Goal: Task Accomplishment & Management: Use online tool/utility

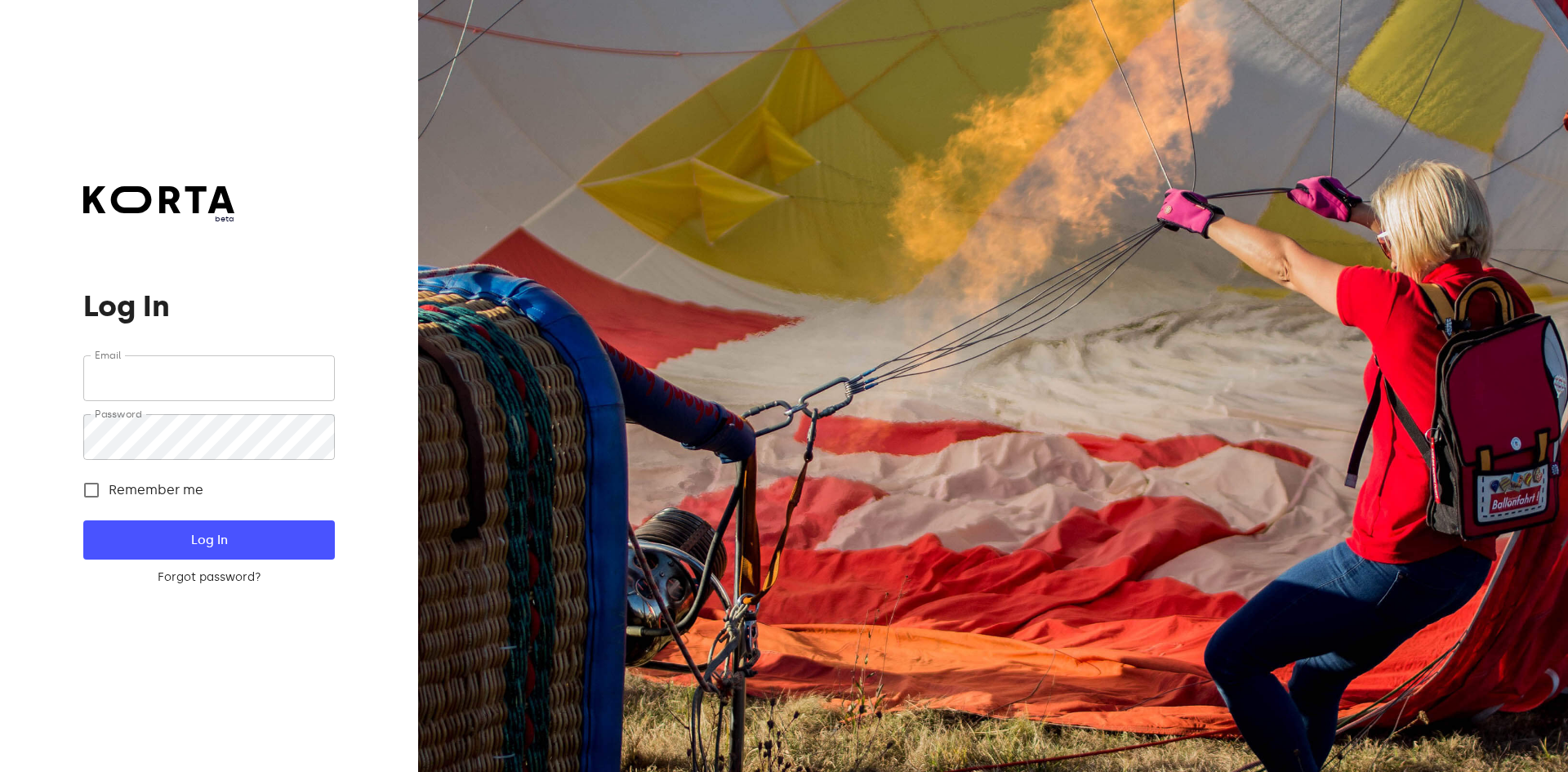
type input "[EMAIL_ADDRESS][DOMAIN_NAME]"
click at [227, 532] on span "Log In" at bounding box center [209, 540] width 198 height 21
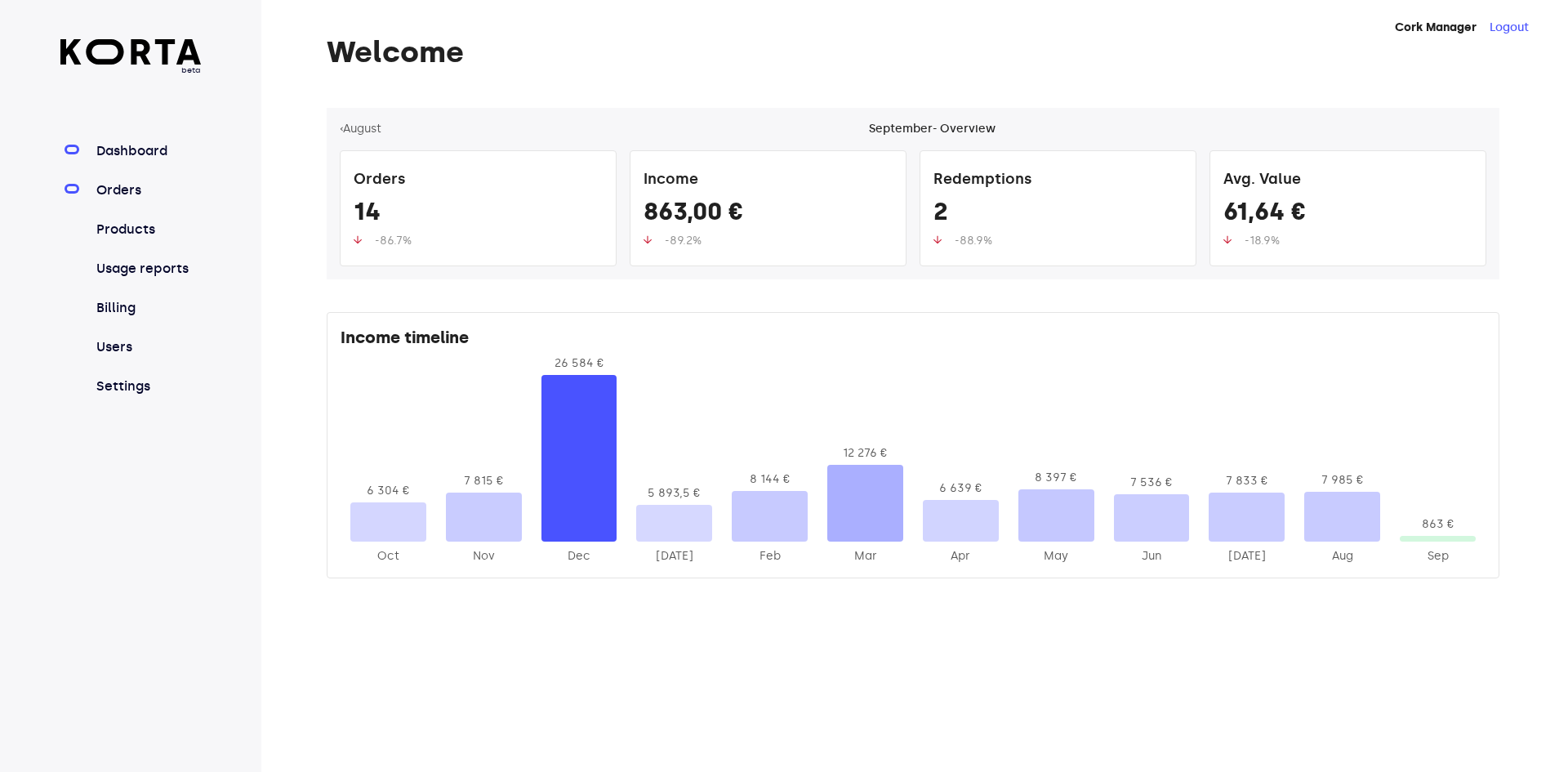
click at [126, 193] on link "Orders" at bounding box center [148, 190] width 109 height 20
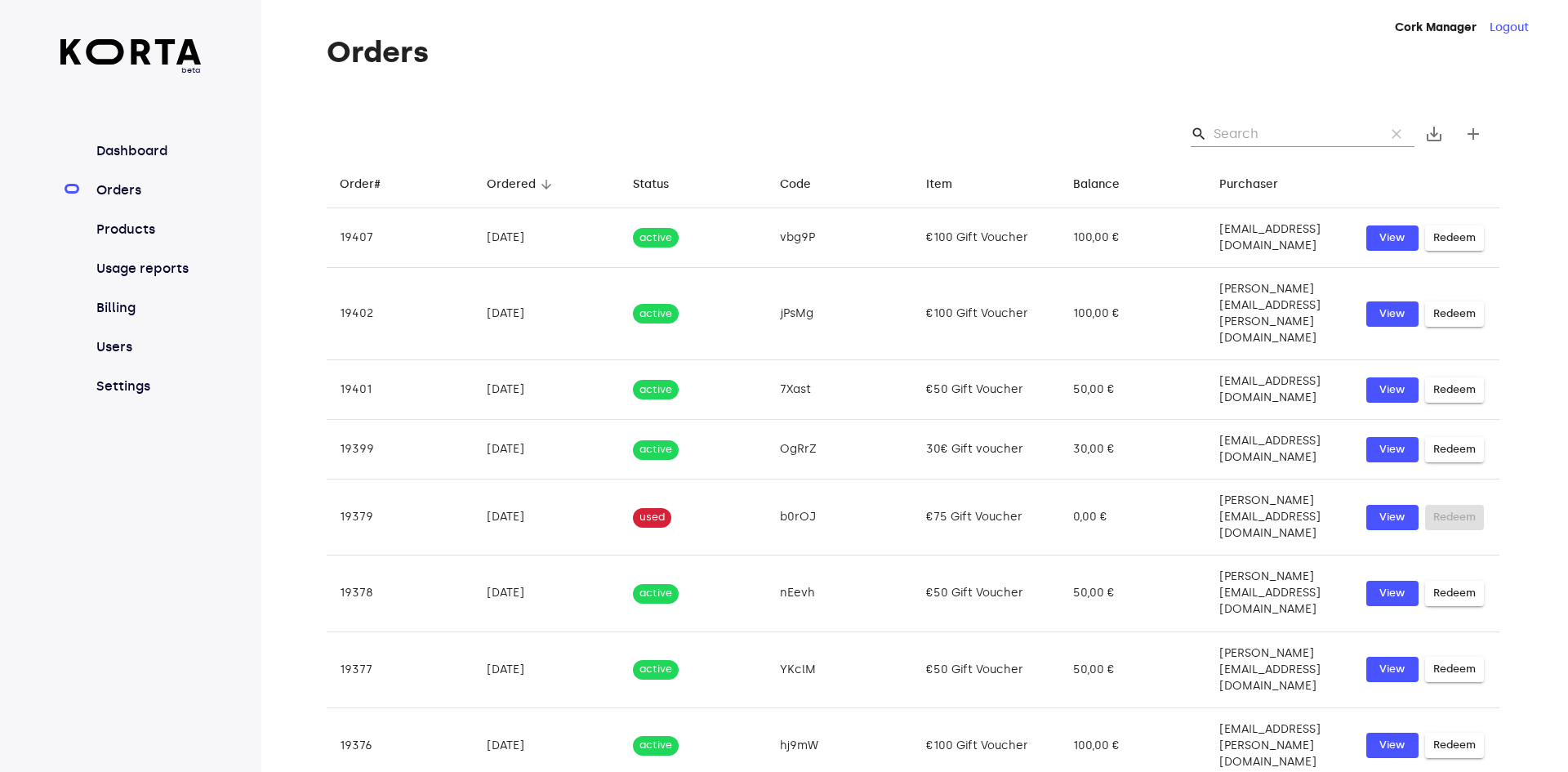
click at [1289, 134] on input "Search" at bounding box center [1293, 134] width 158 height 26
type input "t"
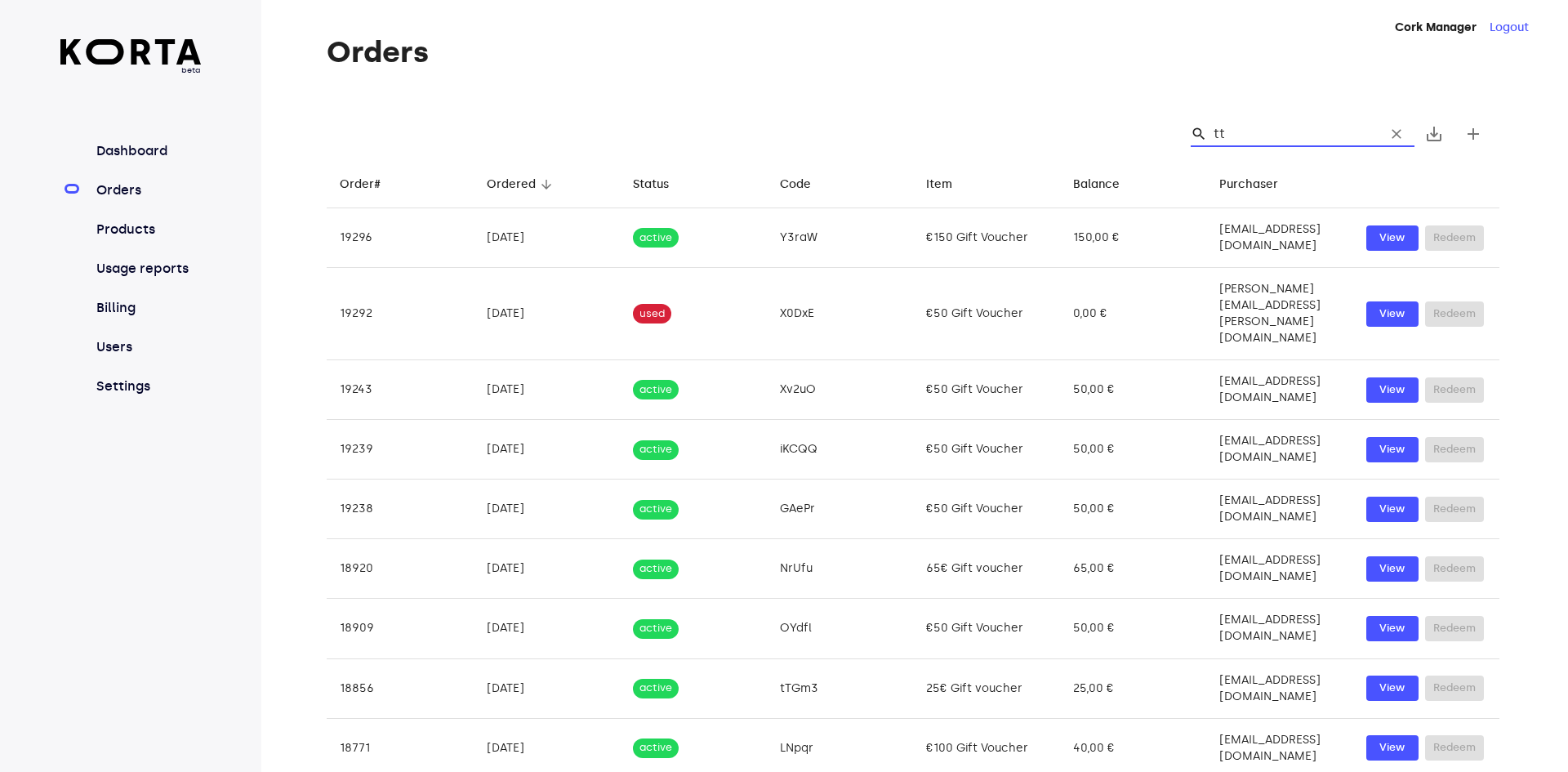
type input "tt"
click at [1264, 125] on input "tt" at bounding box center [1293, 134] width 158 height 26
type input "t"
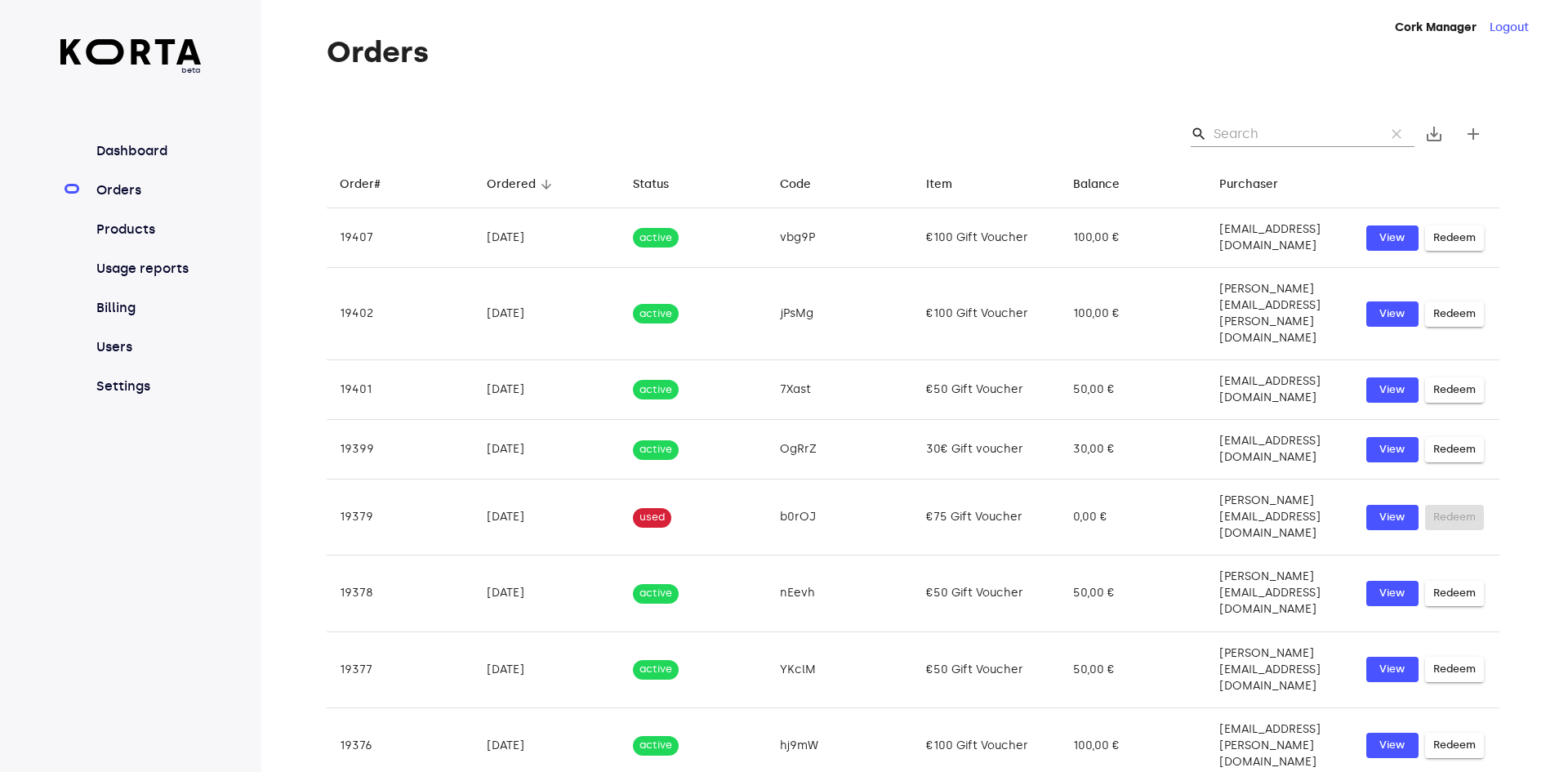
click at [1266, 138] on input "Search" at bounding box center [1293, 134] width 158 height 26
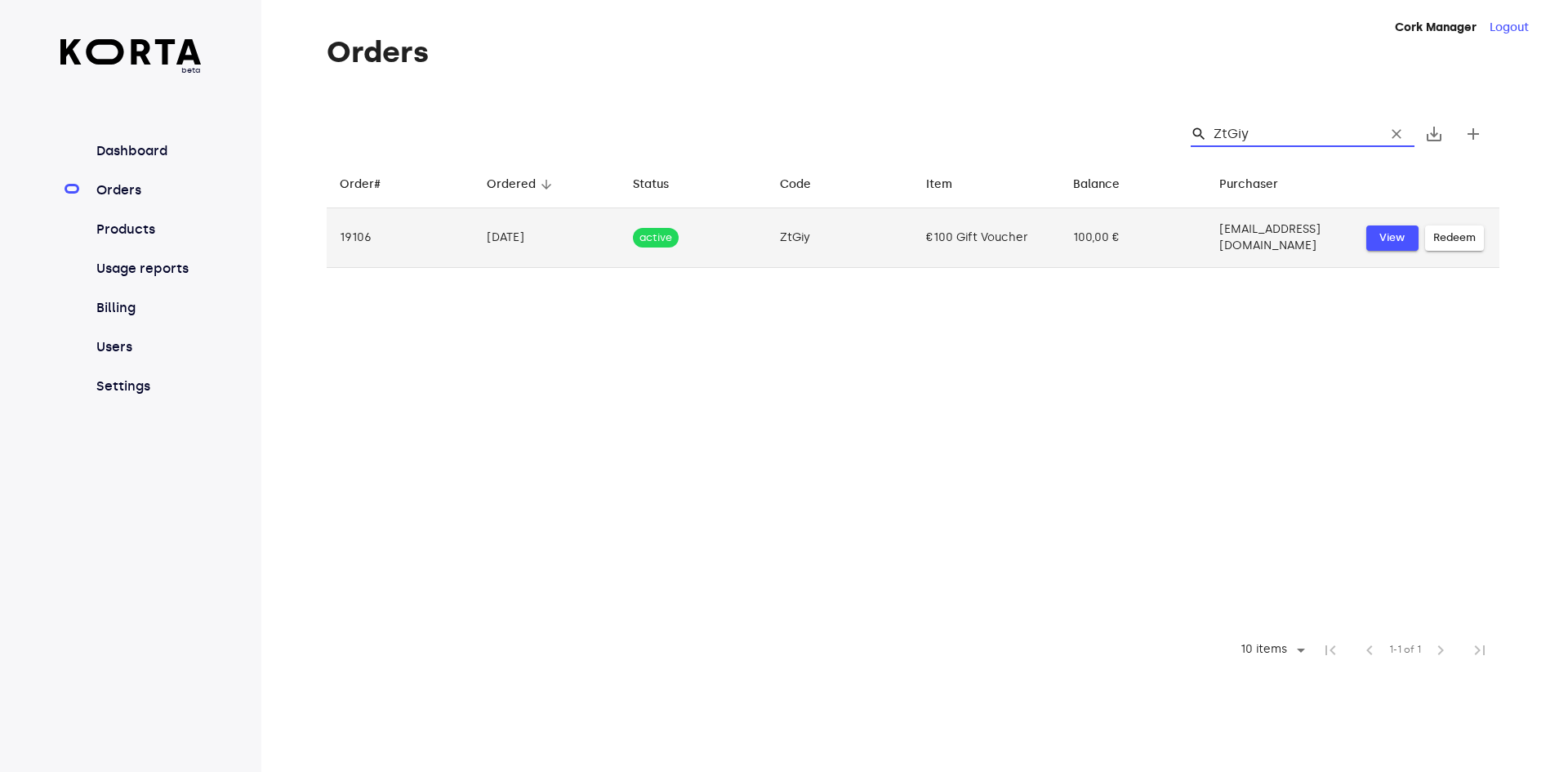
type input "ZtGiy"
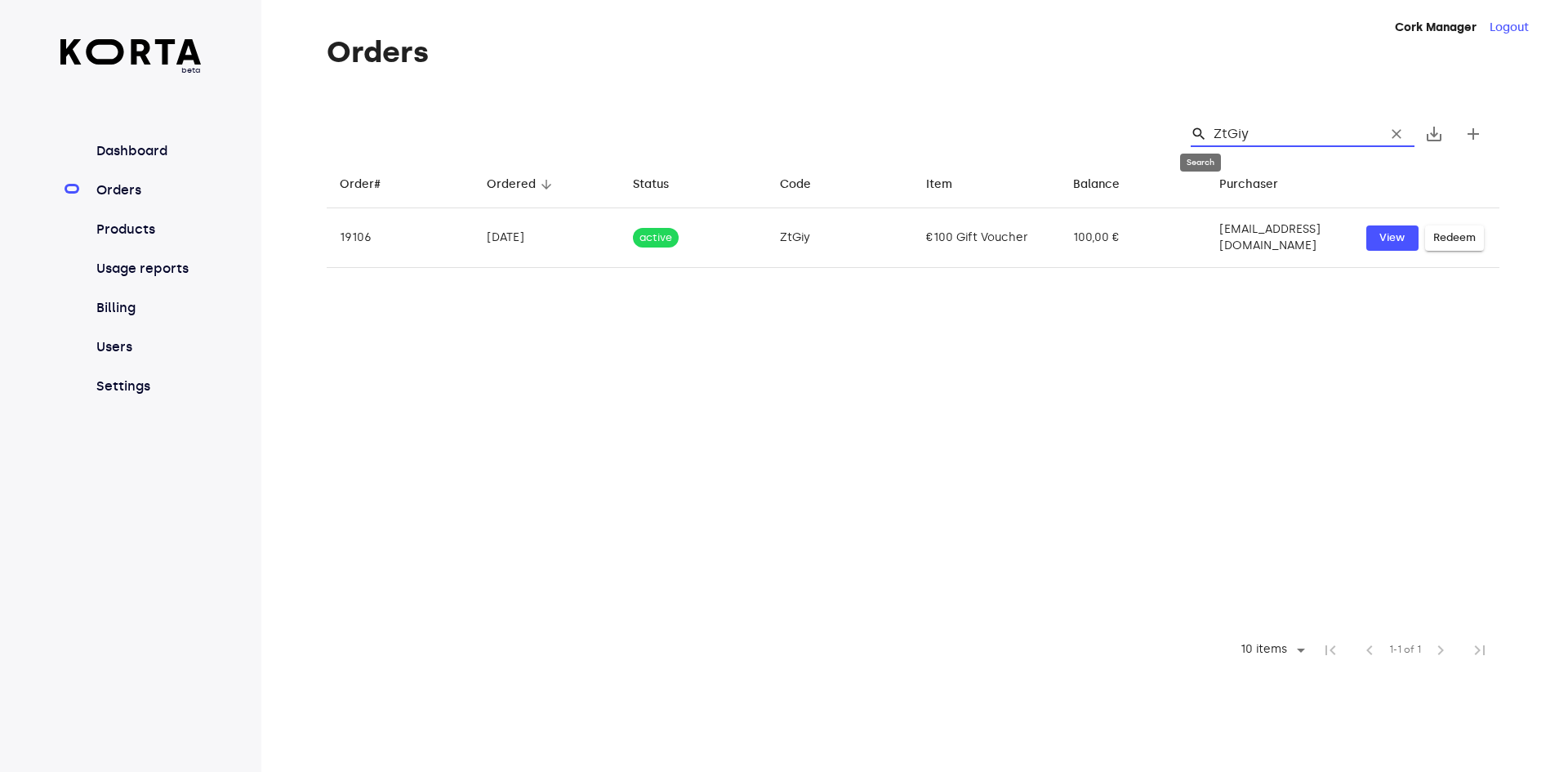
drag, startPoint x: 1240, startPoint y: 139, endPoint x: 1203, endPoint y: 139, distance: 37.0
click at [1203, 139] on div "search ZtGiy clear" at bounding box center [1302, 134] width 224 height 26
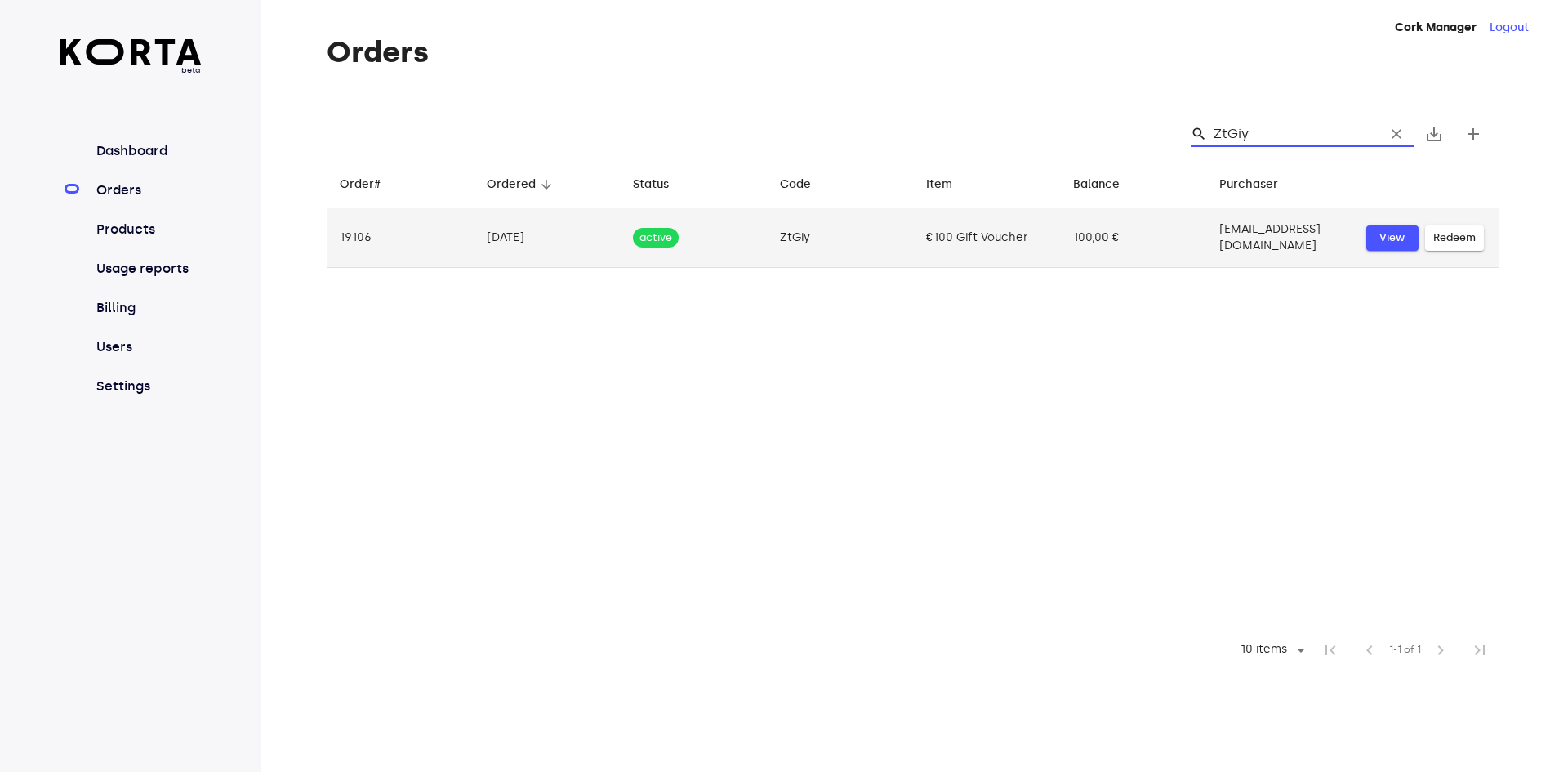
click at [1389, 234] on span "View" at bounding box center [1393, 238] width 36 height 19
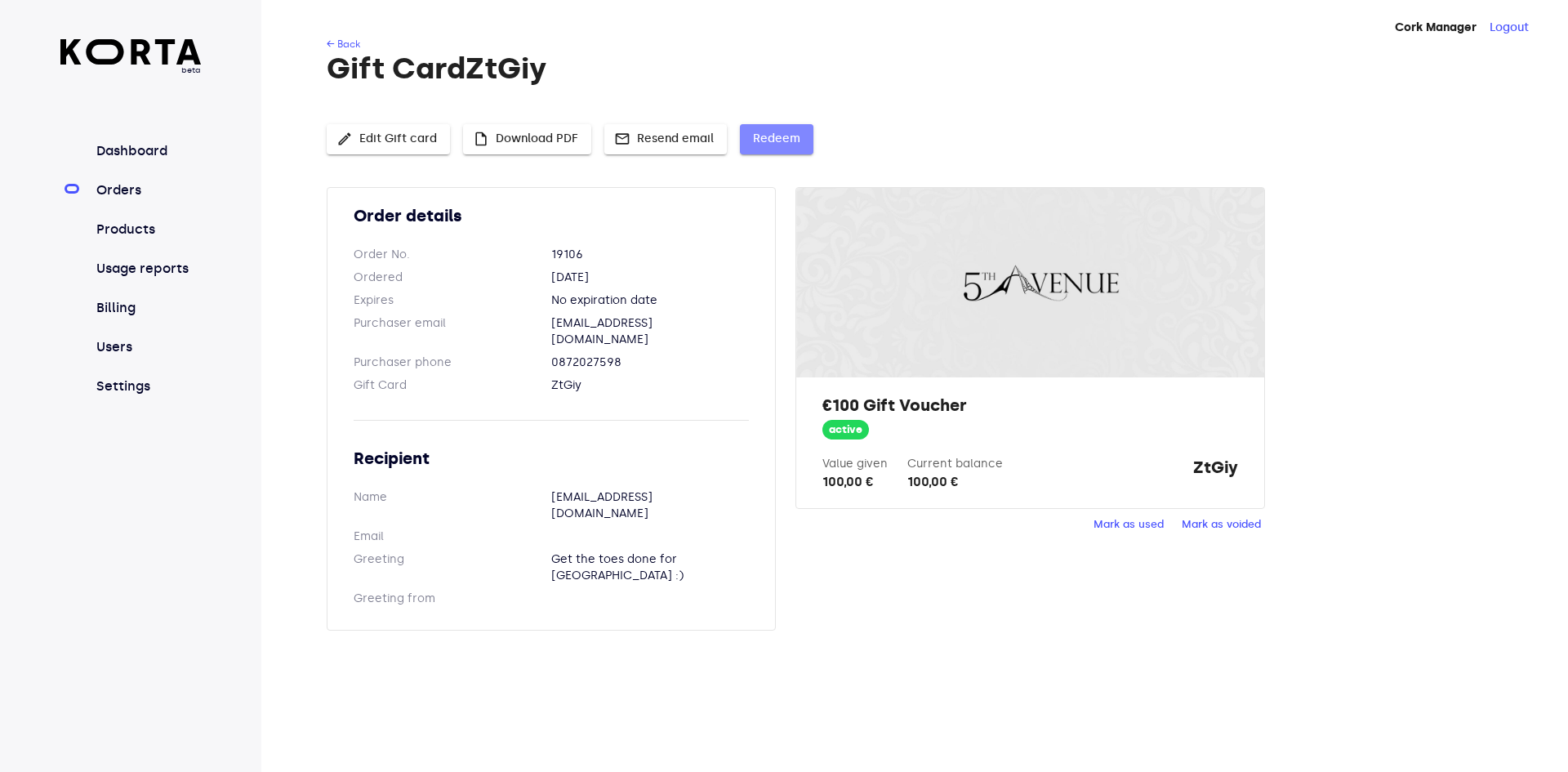
click at [784, 140] on span "Redeem" at bounding box center [777, 139] width 48 height 20
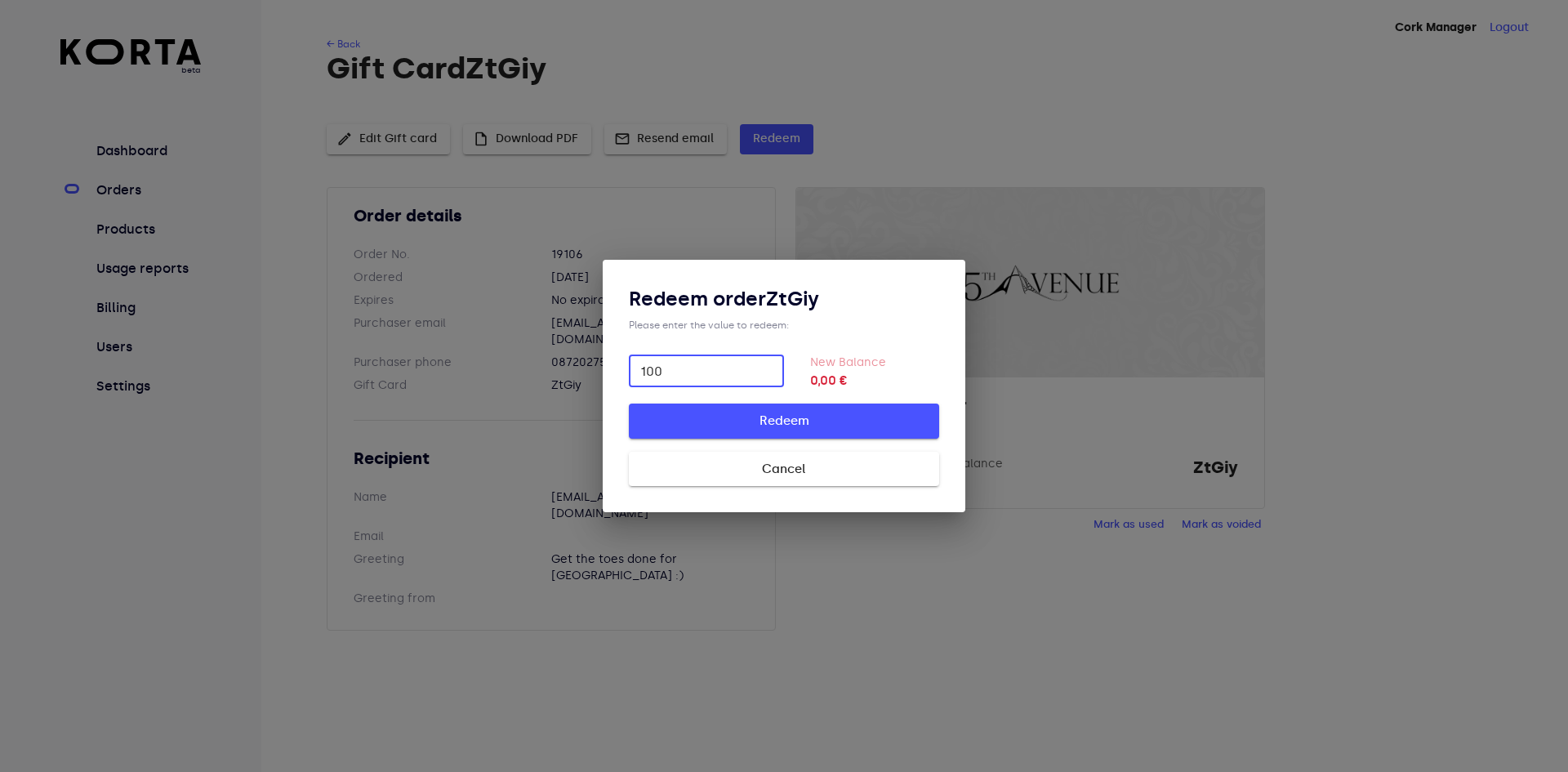
type input "100"
click at [829, 413] on span "Redeem" at bounding box center [784, 420] width 258 height 21
